Goal: Task Accomplishment & Management: Complete application form

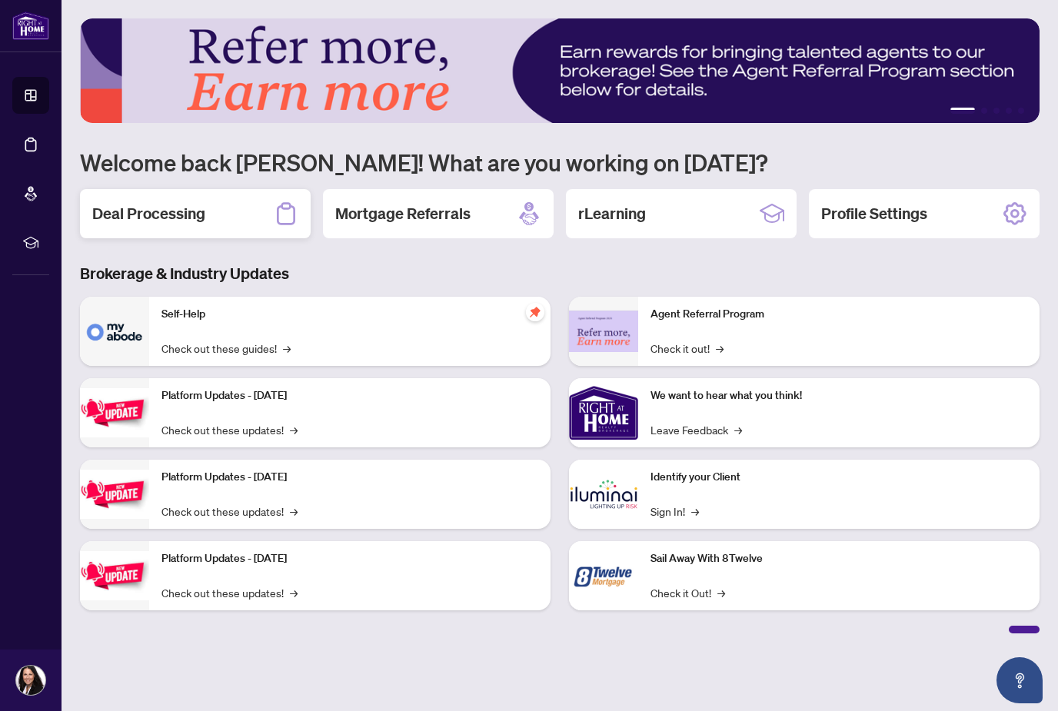
click at [171, 218] on h2 "Deal Processing" at bounding box center [148, 214] width 113 height 22
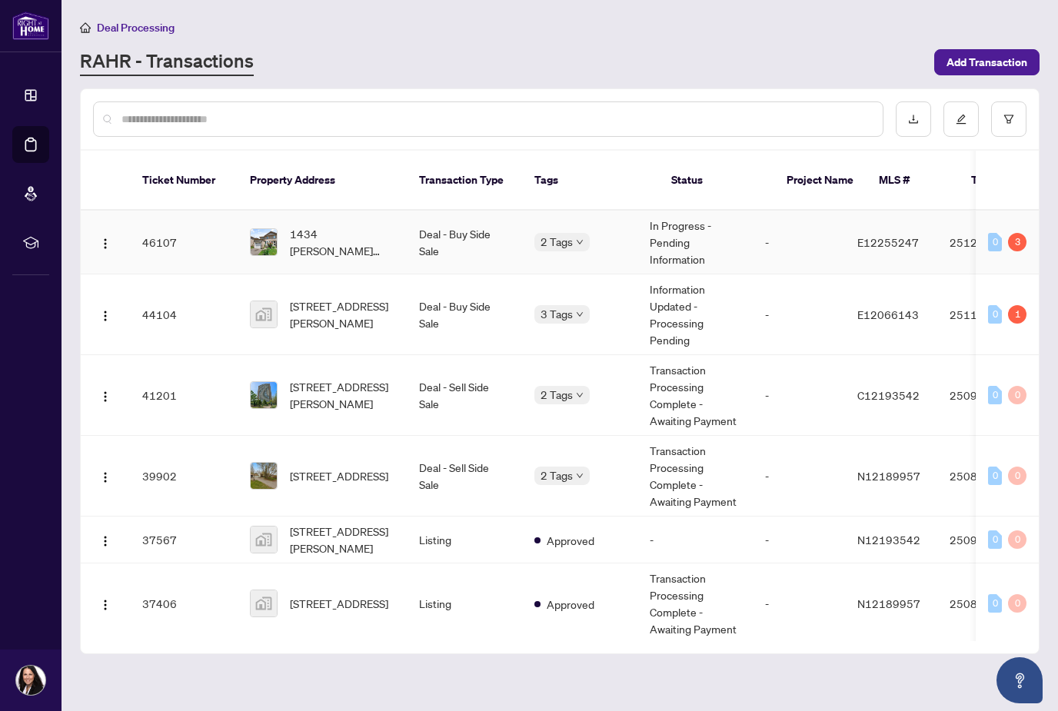
click at [326, 225] on span "1434 Anton Sq, Pickering, Ontario L1V 5S9, Canada" at bounding box center [342, 242] width 105 height 34
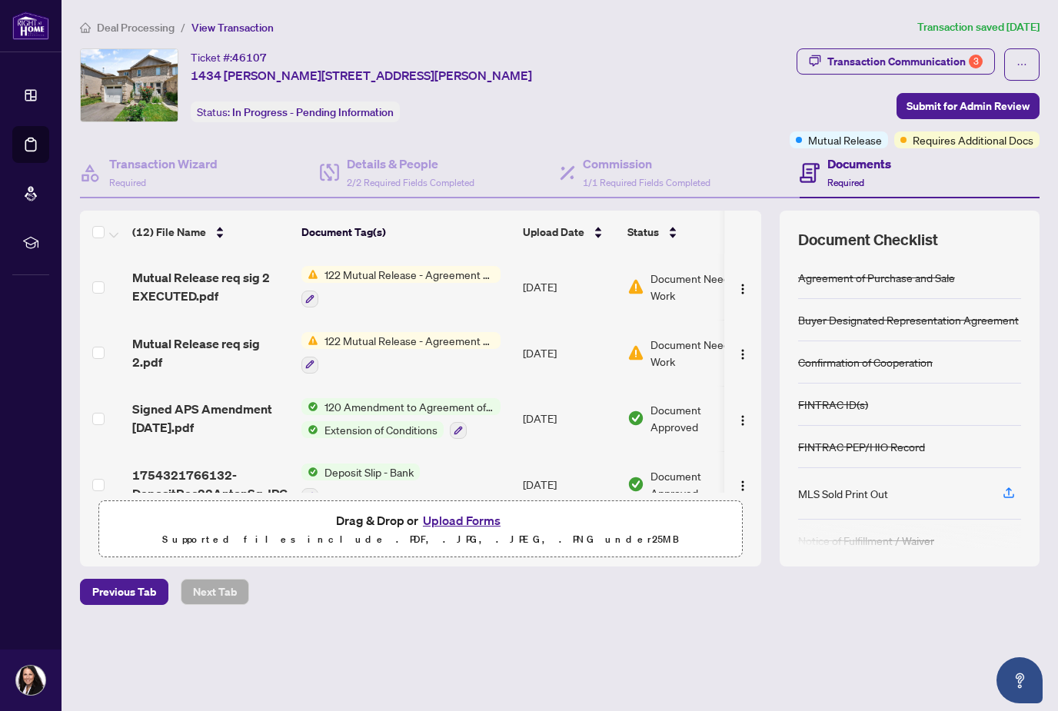
click at [463, 531] on button "Upload Forms" at bounding box center [461, 521] width 87 height 20
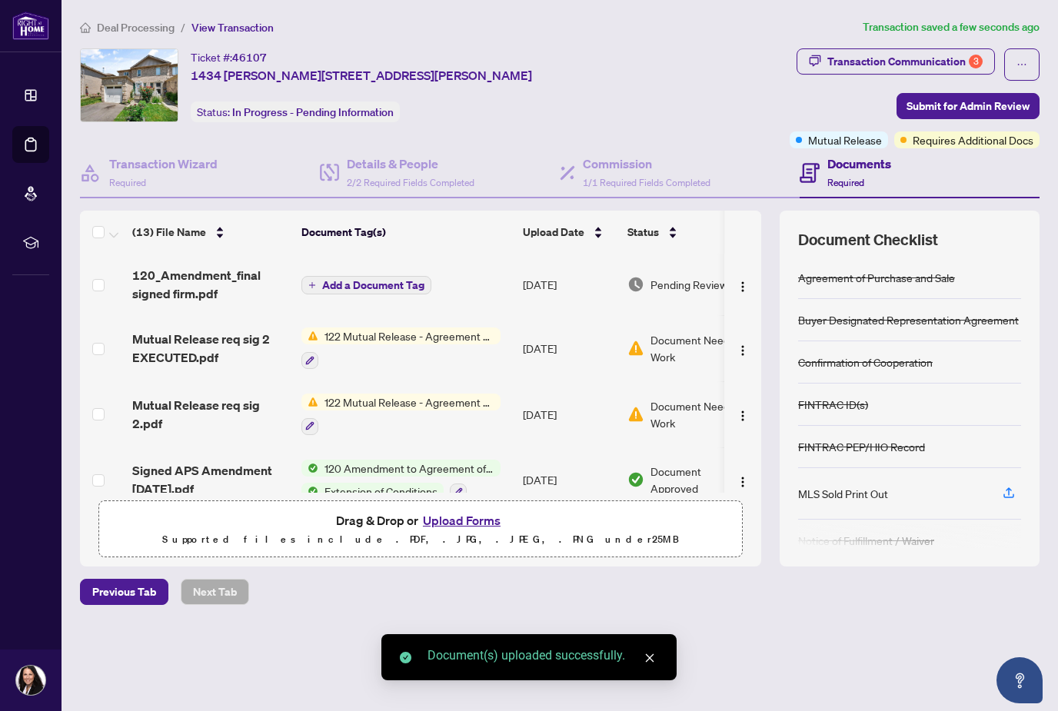
click at [674, 343] on span "Document Needs Work" at bounding box center [697, 348] width 95 height 34
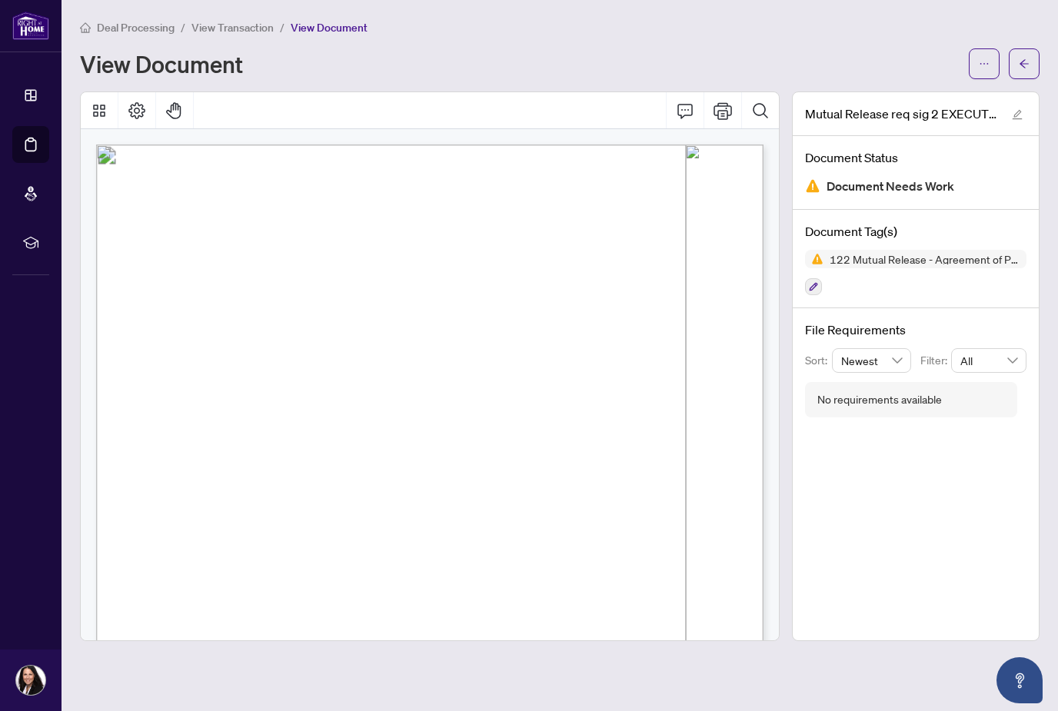
click at [459, 46] on div "Deal Processing / View Transaction / View Document View Document" at bounding box center [560, 48] width 960 height 61
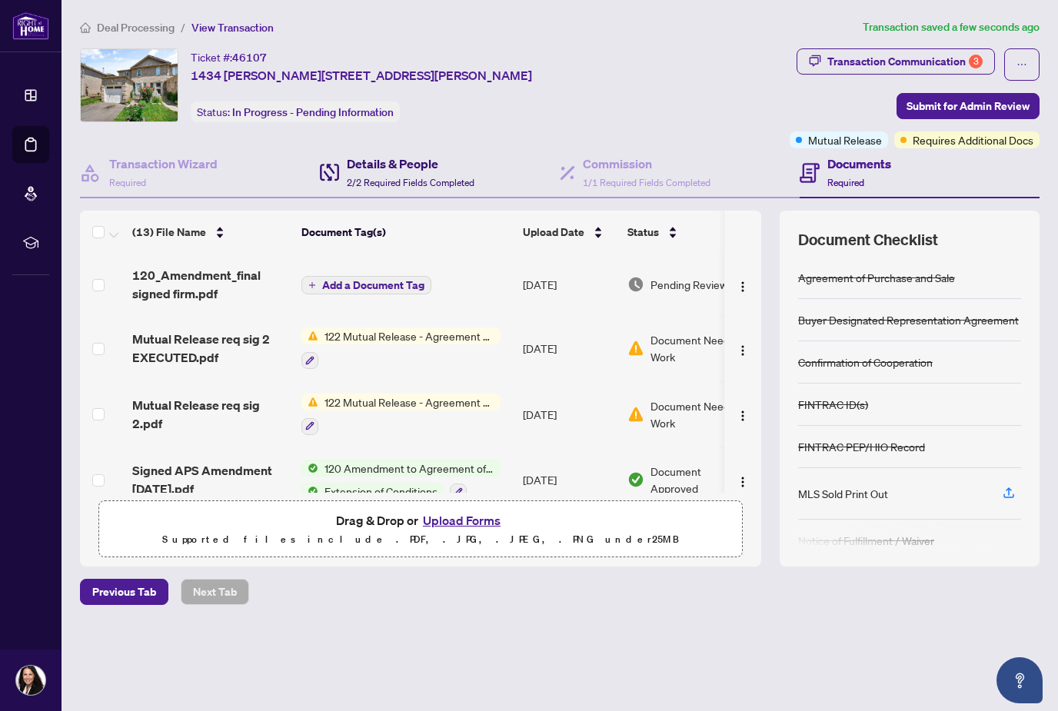
click at [391, 161] on h4 "Details & People" at bounding box center [411, 164] width 128 height 18
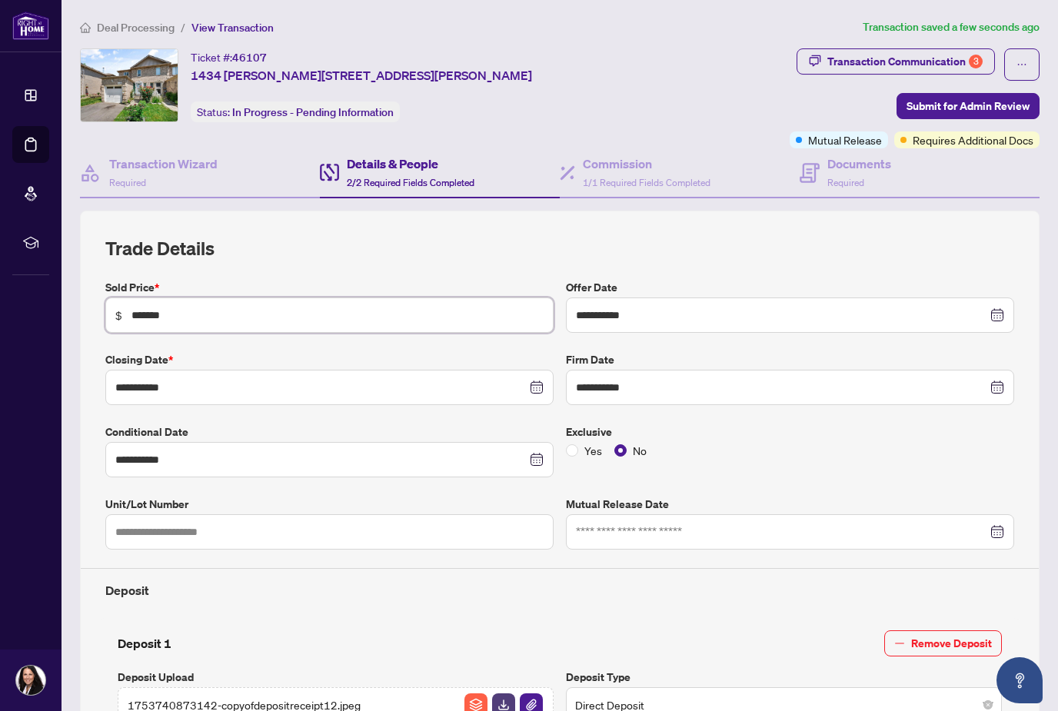
click at [214, 312] on input "*******" at bounding box center [337, 315] width 412 height 17
type input "*"
type input "**********"
click at [648, 391] on input "**********" at bounding box center [781, 387] width 411 height 17
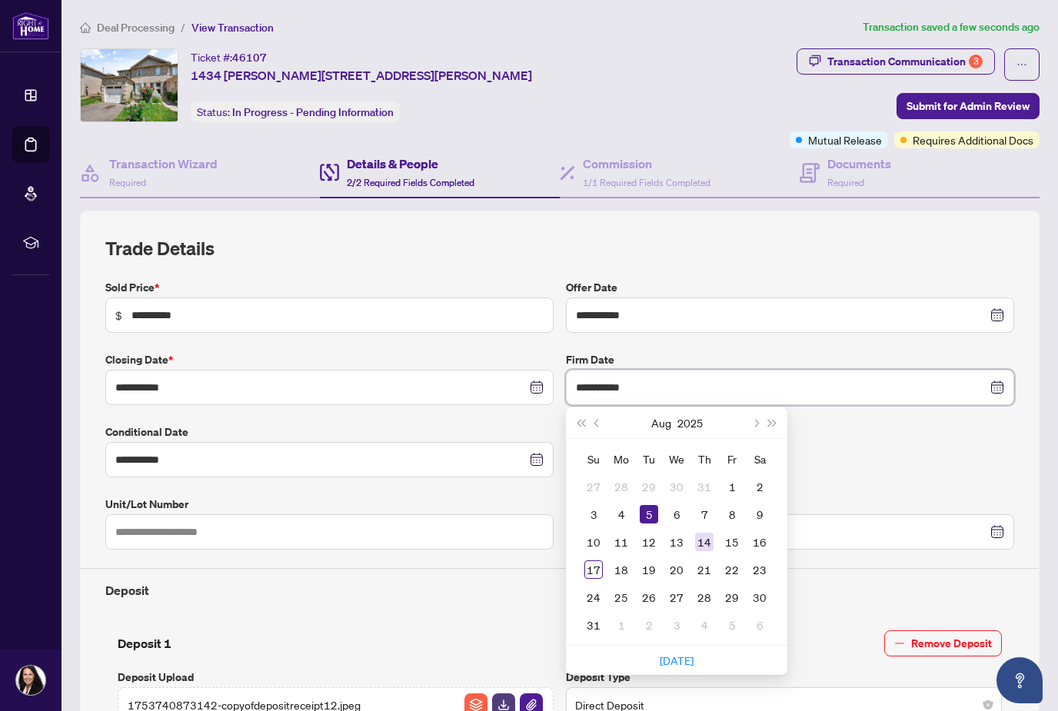
type input "**********"
click at [710, 547] on div "14" at bounding box center [704, 542] width 18 height 18
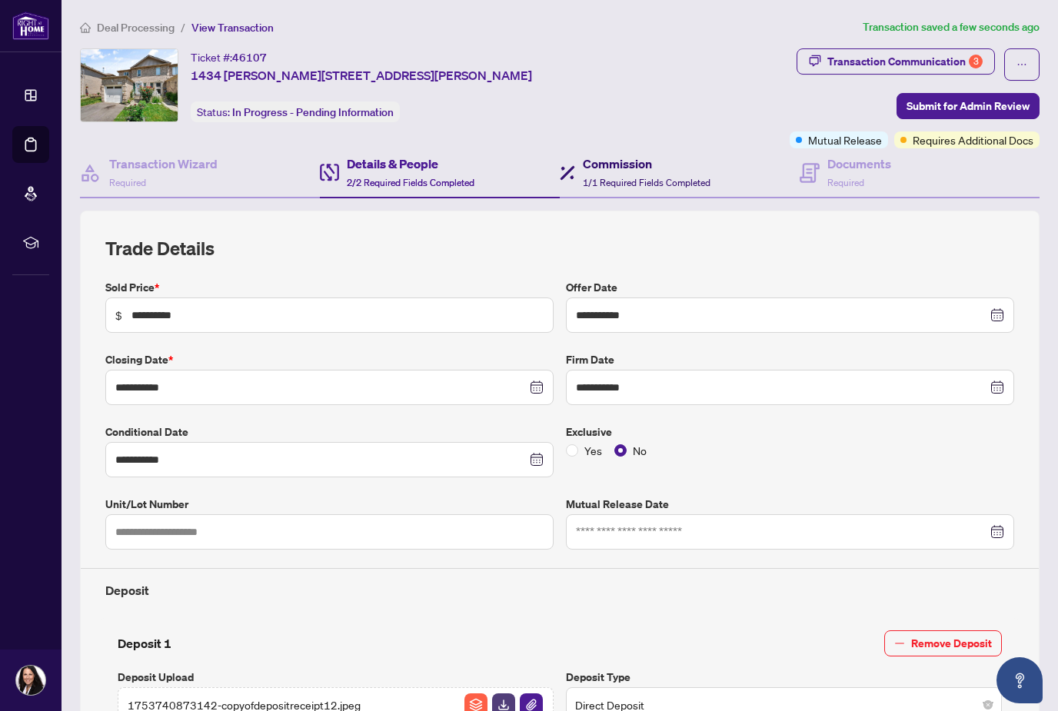
click at [619, 177] on span "1/1 Required Fields Completed" at bounding box center [647, 183] width 128 height 12
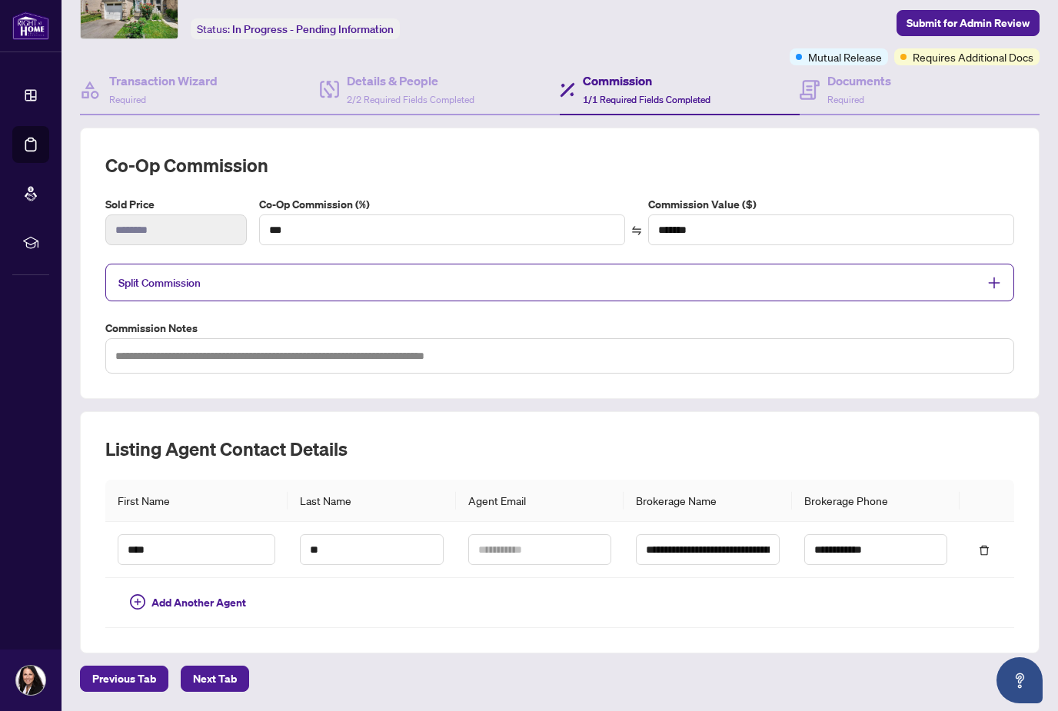
scroll to position [83, 0]
click at [212, 667] on span "Next Tab" at bounding box center [215, 679] width 44 height 25
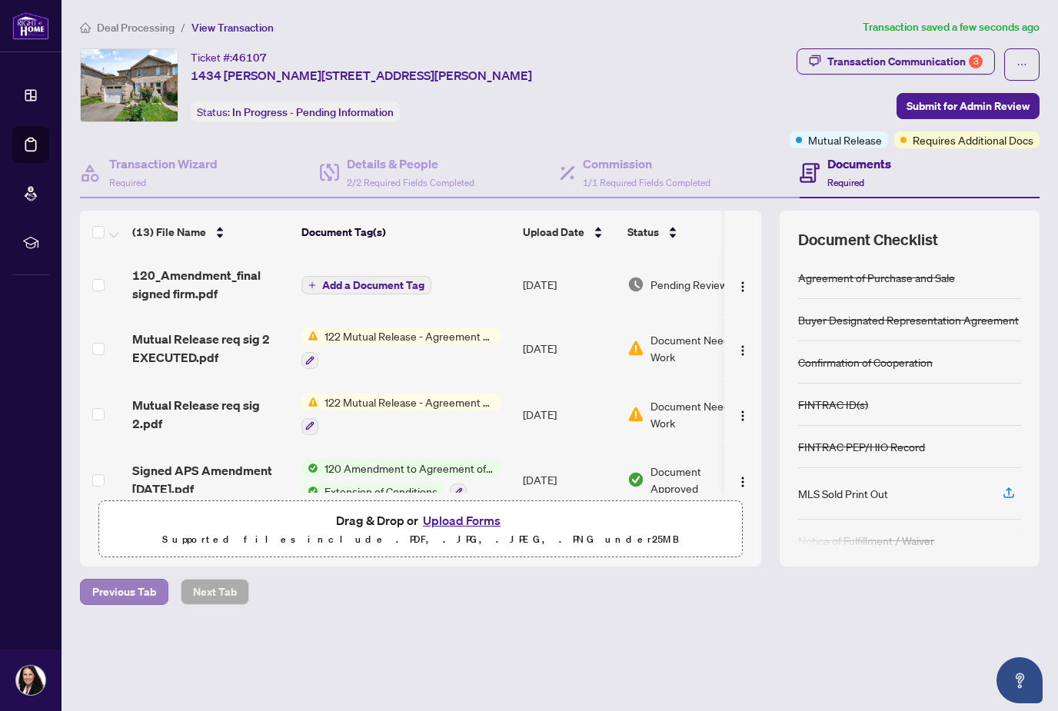
click at [120, 580] on span "Previous Tab" at bounding box center [124, 592] width 64 height 25
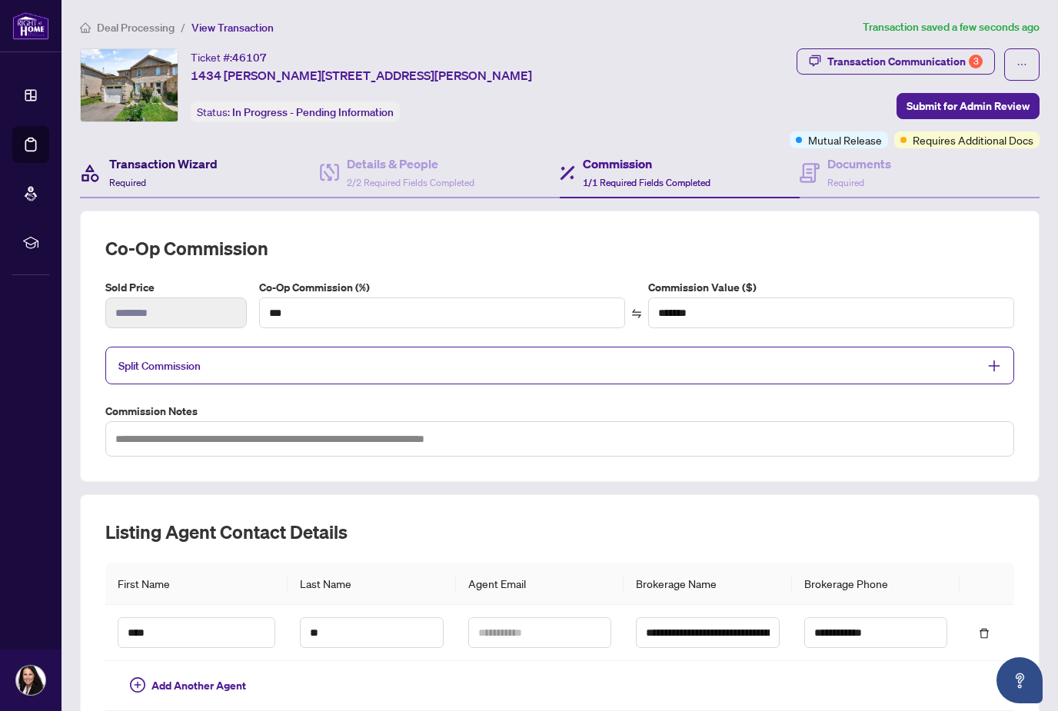
click at [148, 155] on h4 "Transaction Wizard" at bounding box center [163, 164] width 108 height 18
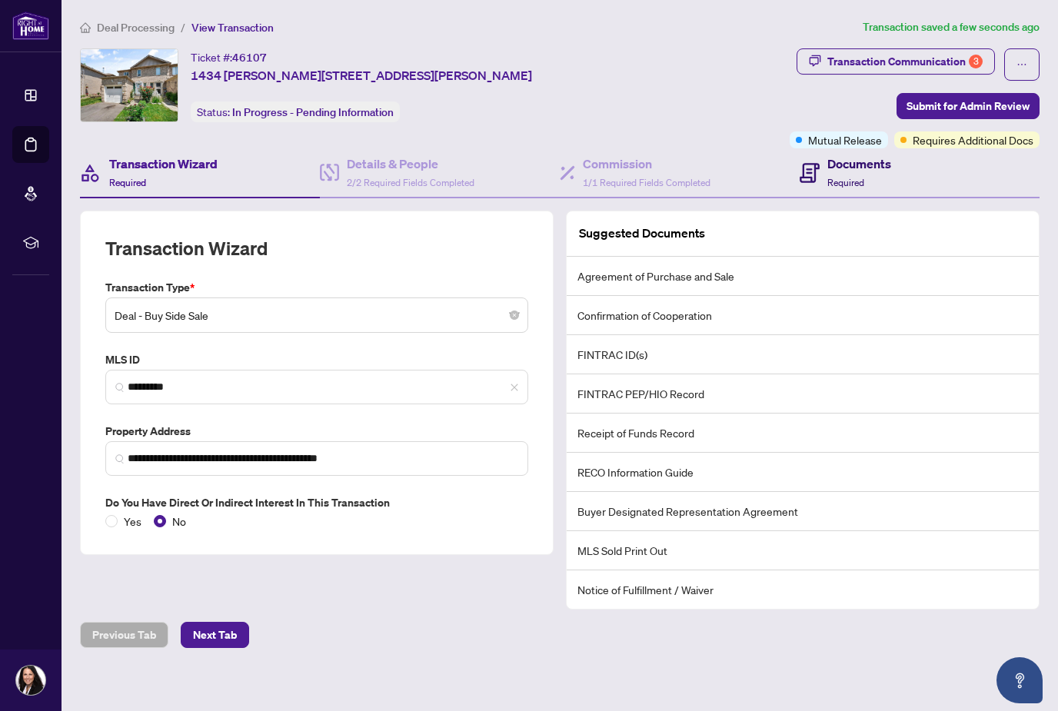
click at [870, 155] on h4 "Documents" at bounding box center [859, 164] width 64 height 18
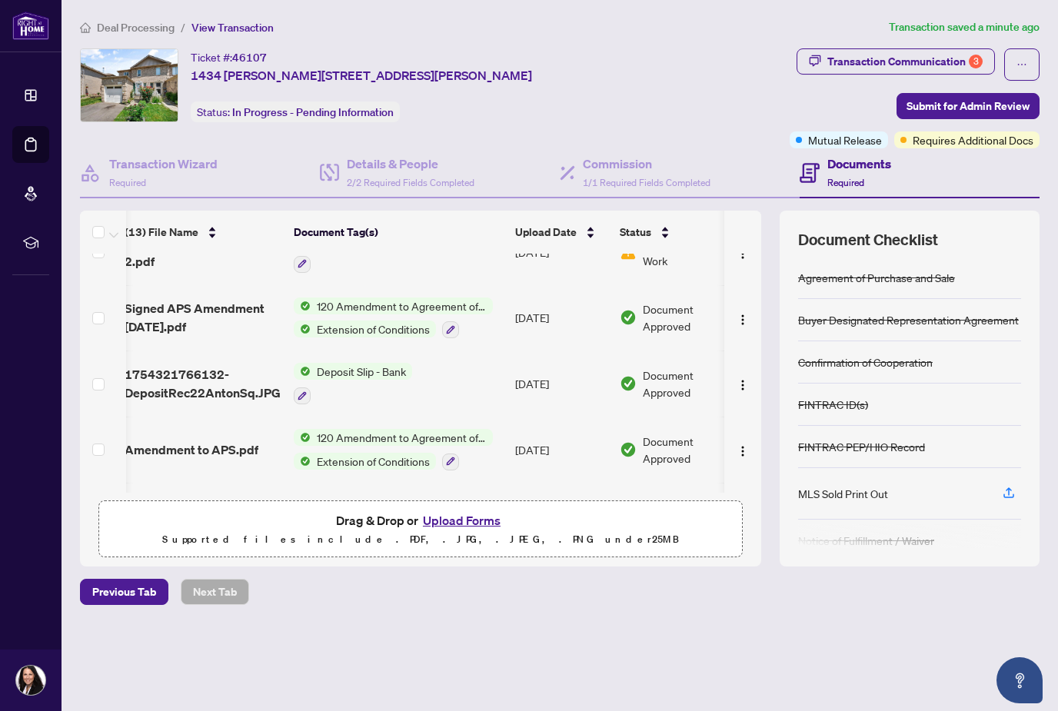
scroll to position [0, 9]
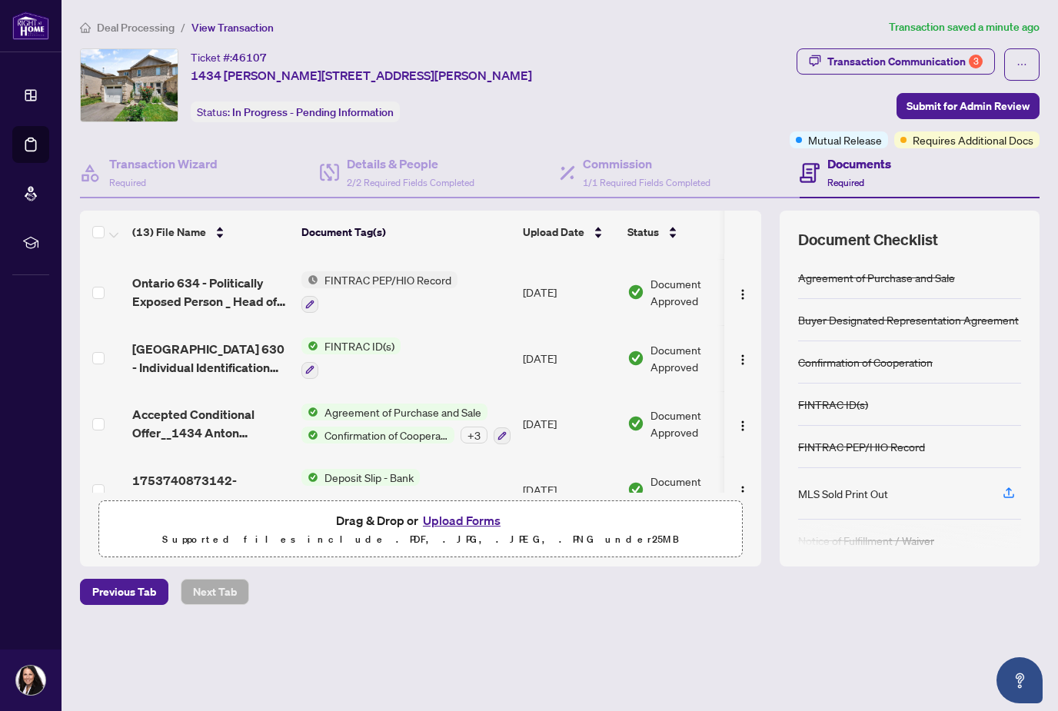
click at [188, 484] on span "1753740873142-copyofdepositreceipt12.jpeg" at bounding box center [210, 489] width 157 height 37
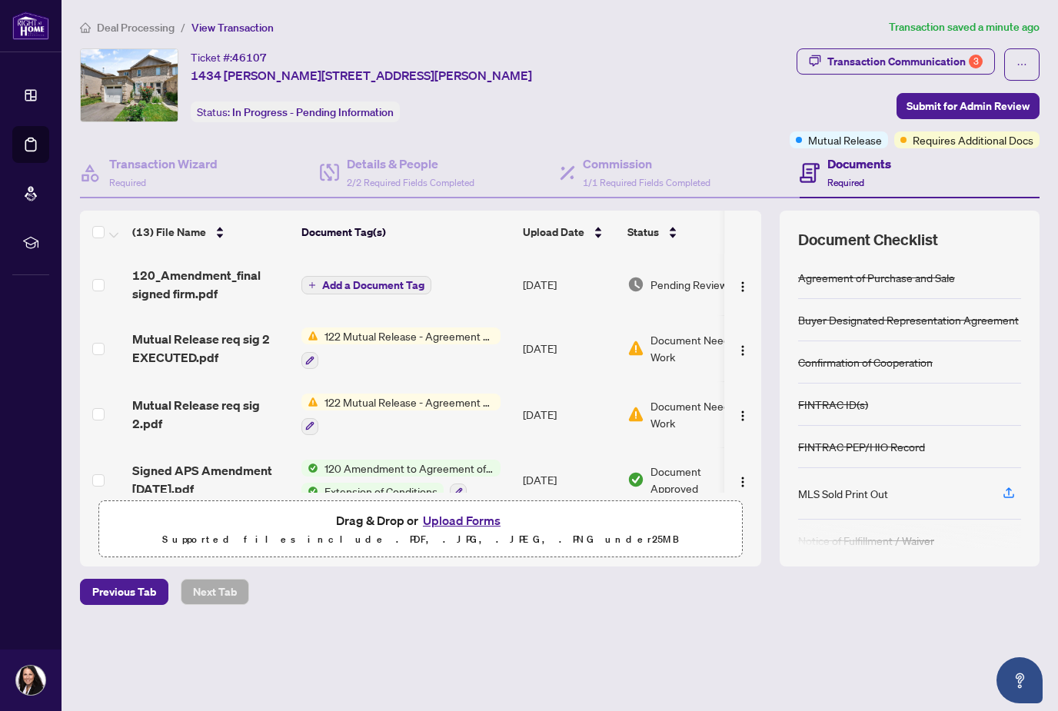
click at [364, 464] on span "120 Amendment to Agreement of Purchase and Sale" at bounding box center [409, 468] width 182 height 17
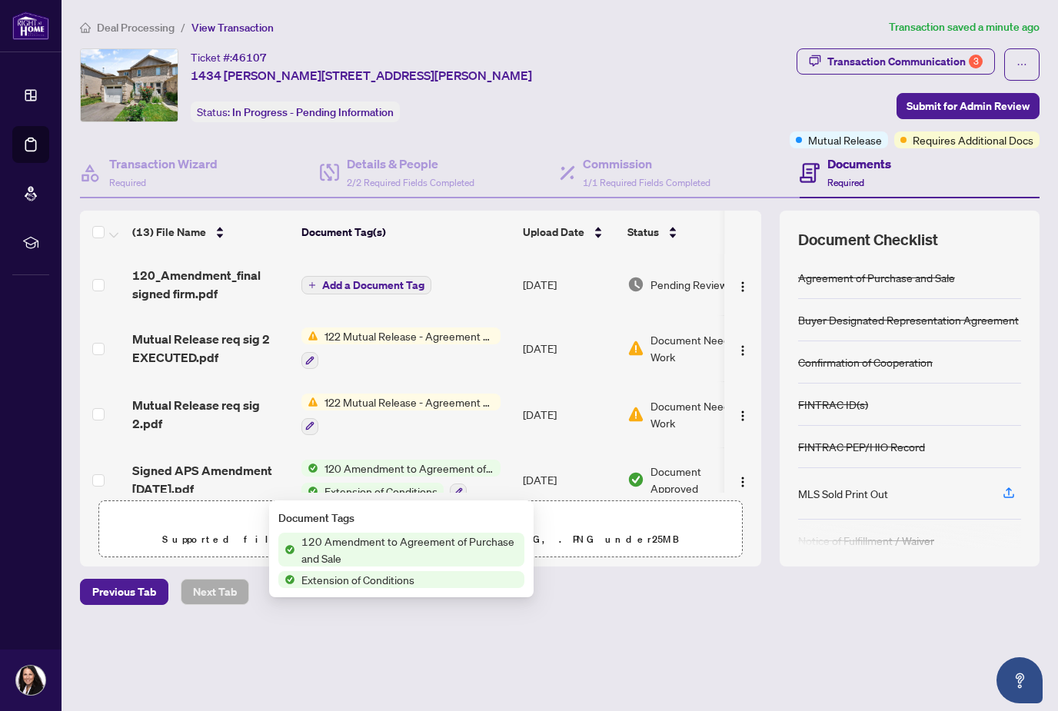
click at [876, 650] on div "Deal Processing / View Transaction Transaction saved a minute ago Ticket #: 461…" at bounding box center [560, 338] width 972 height 641
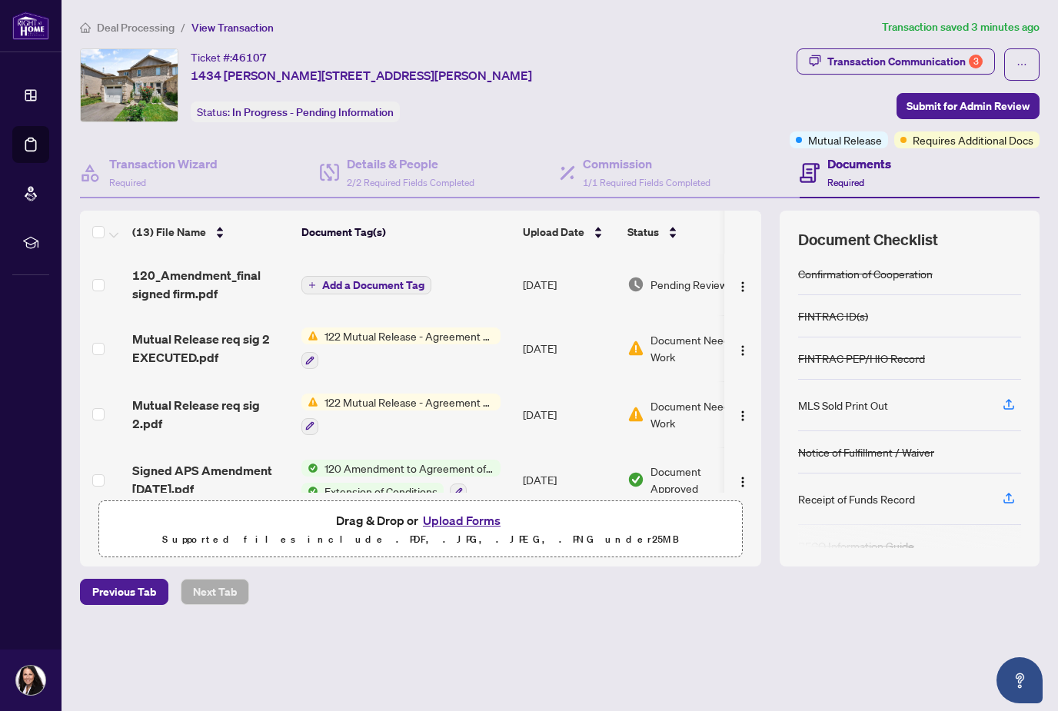
click at [860, 401] on div "MLS Sold Print Out" at bounding box center [843, 405] width 90 height 17
click at [1016, 407] on button "button" at bounding box center [1009, 405] width 25 height 26
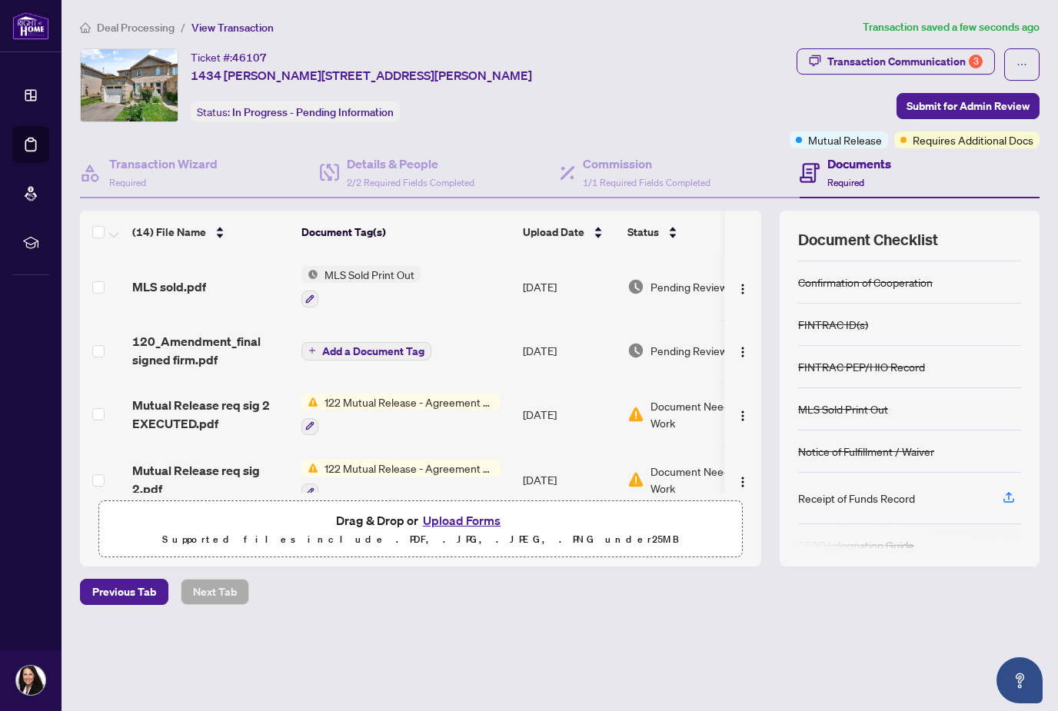
scroll to position [79, 0]
click at [894, 65] on div "Transaction Communication 3" at bounding box center [904, 61] width 155 height 25
type textarea "**********"
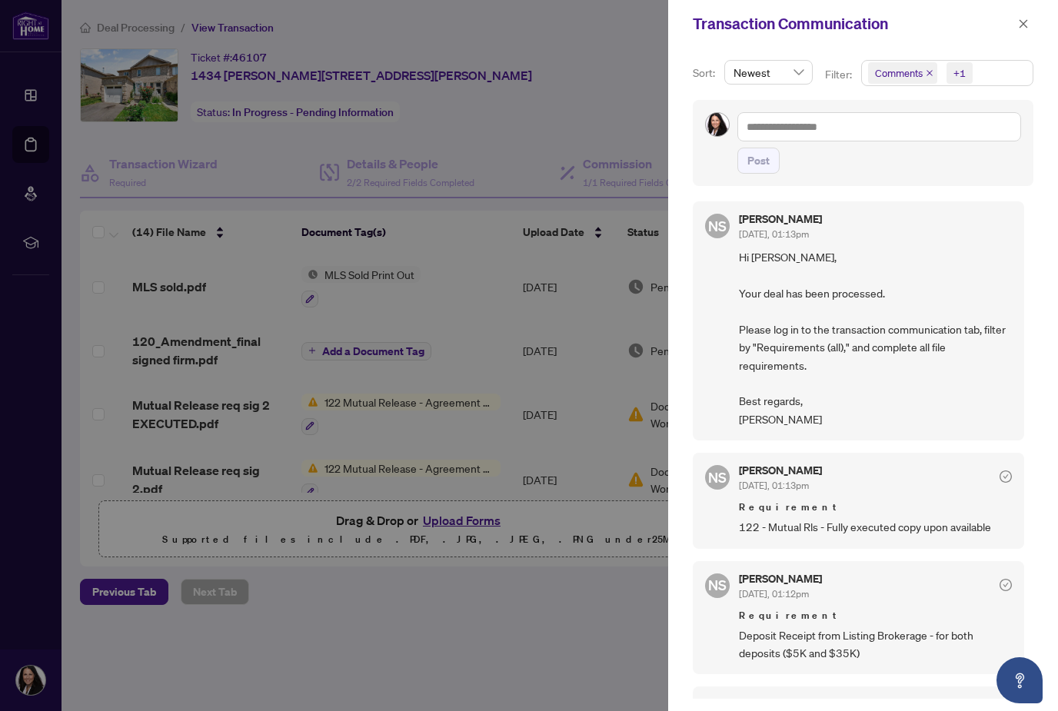
scroll to position [0, 0]
click at [594, 637] on div at bounding box center [529, 355] width 1058 height 711
click at [1030, 27] on button "button" at bounding box center [1023, 24] width 20 height 18
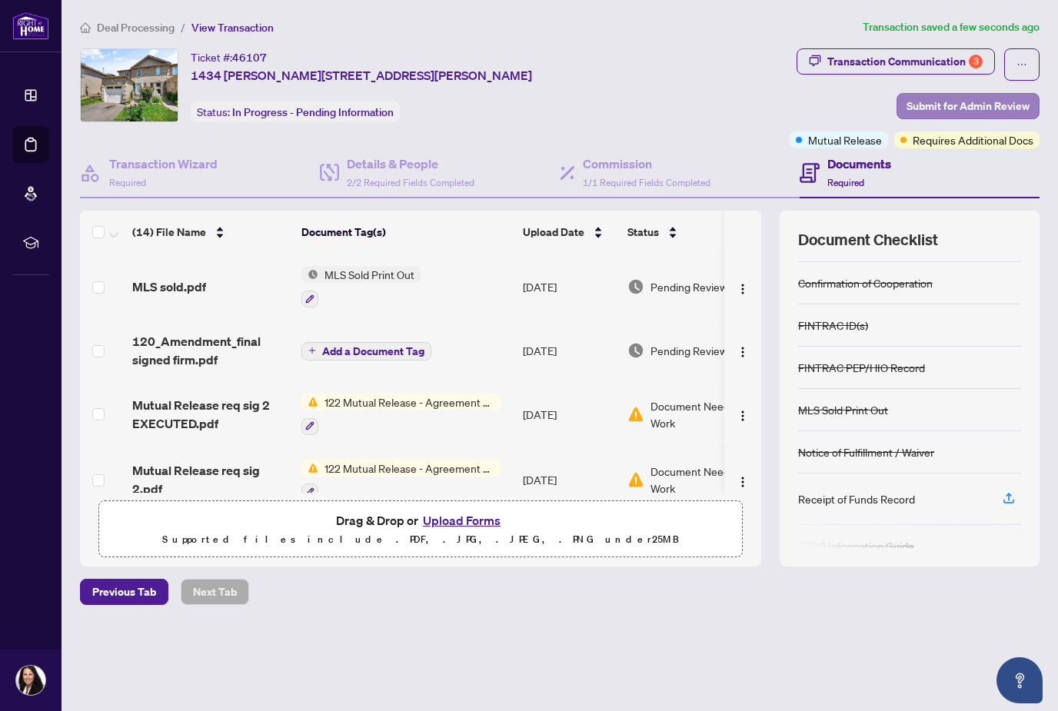
click at [947, 102] on span "Submit for Admin Review" at bounding box center [968, 106] width 123 height 25
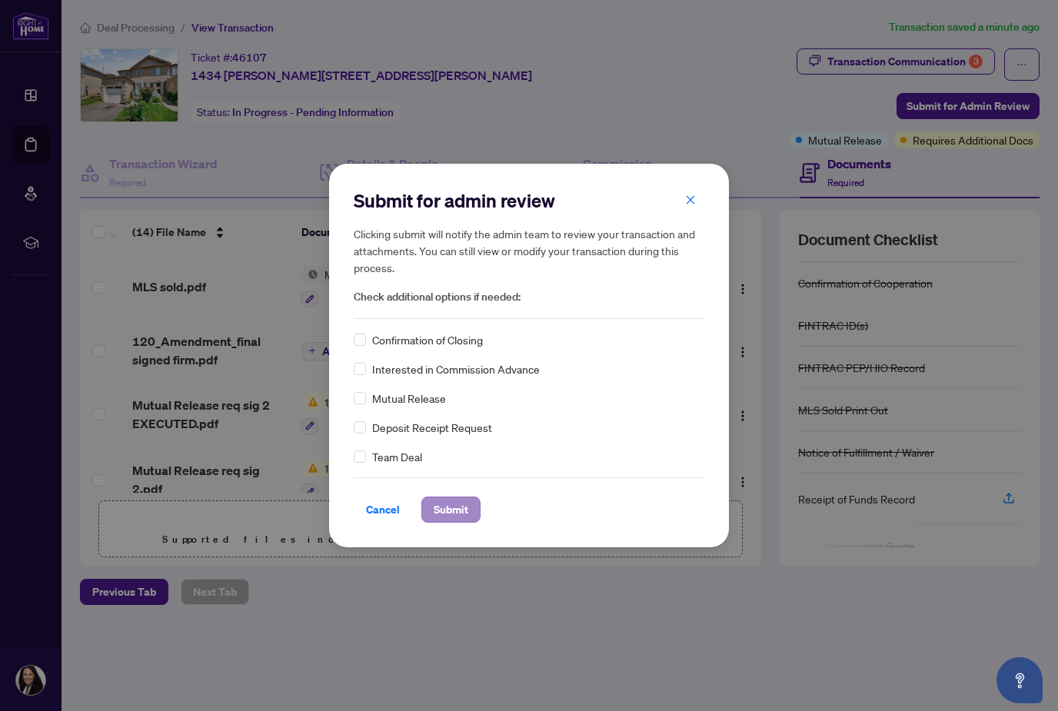
click at [457, 511] on span "Submit" at bounding box center [451, 509] width 35 height 25
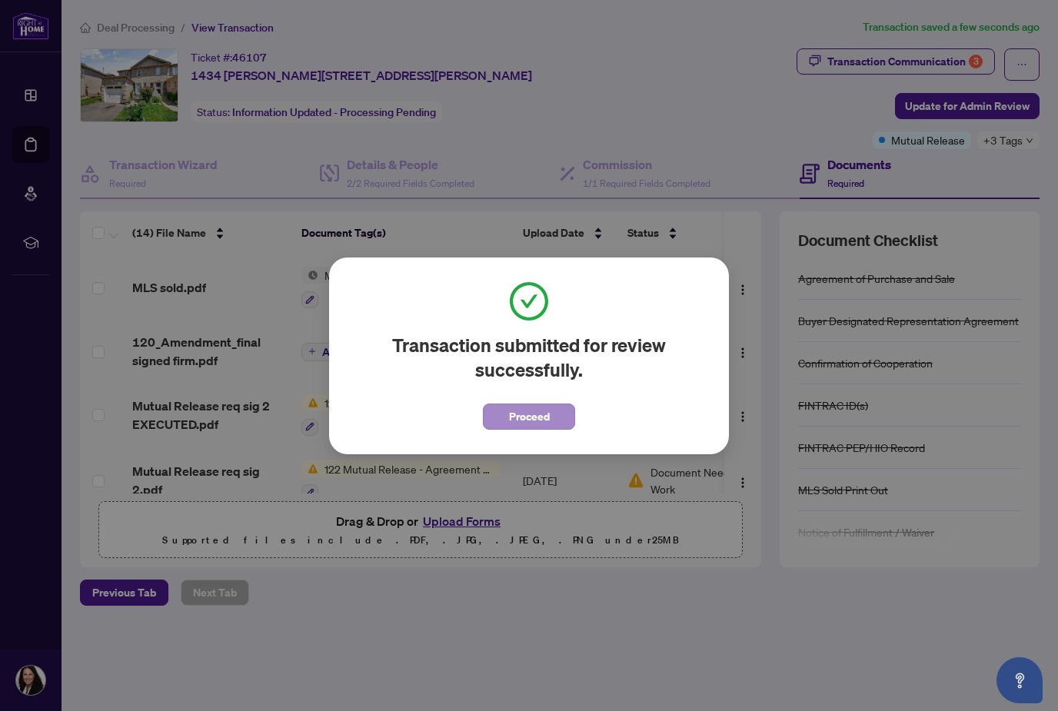
click at [529, 417] on span "Proceed" at bounding box center [529, 416] width 41 height 25
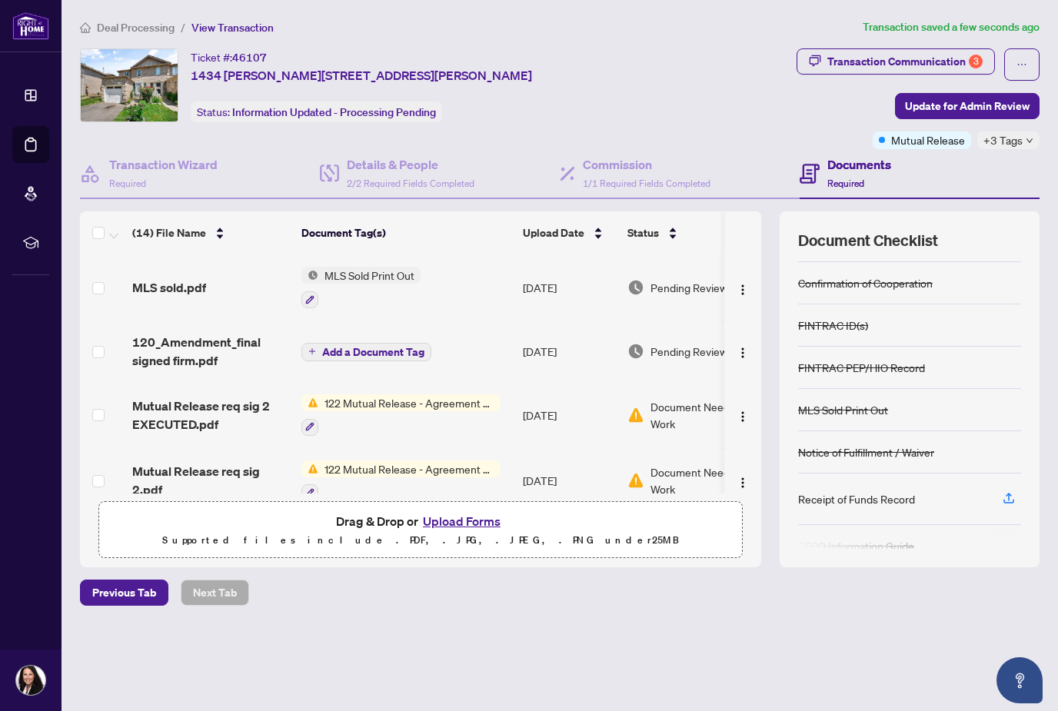
scroll to position [79, 0]
